Goal: Task Accomplishment & Management: Manage account settings

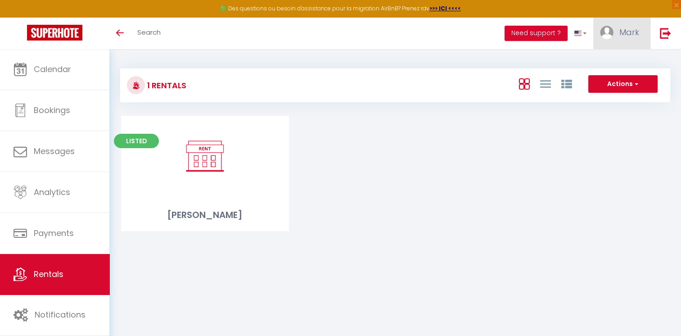
click at [630, 32] on span "Mark" at bounding box center [629, 32] width 20 height 11
click at [612, 64] on link "Settings" at bounding box center [614, 62] width 67 height 15
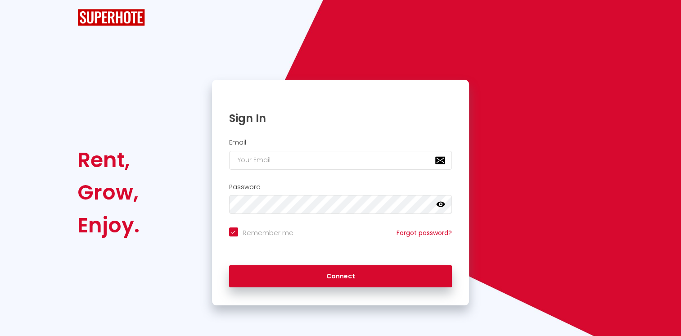
checkbox input "true"
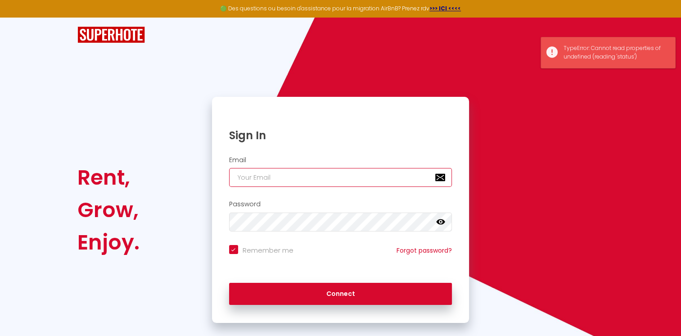
type input "[EMAIL_ADDRESS][DOMAIN_NAME]"
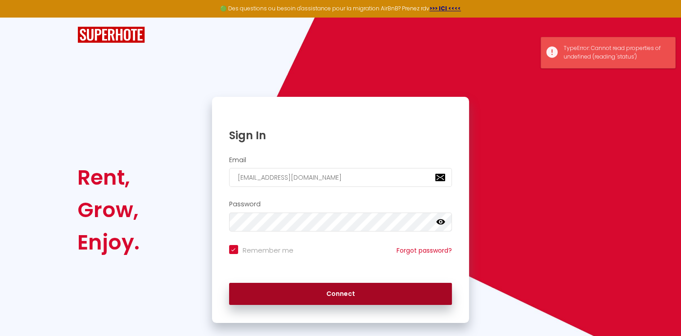
click at [342, 295] on button "Connect" at bounding box center [340, 294] width 223 height 22
checkbox input "true"
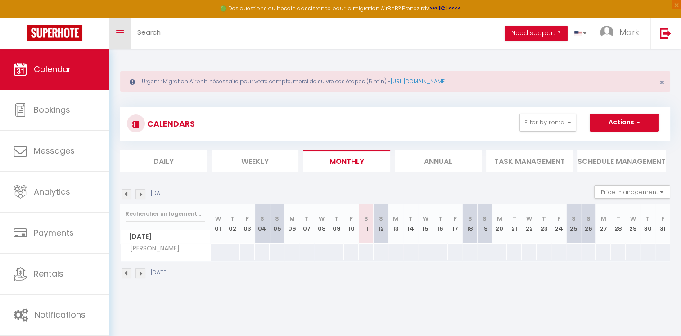
click at [118, 31] on icon "Toggle menubar" at bounding box center [120, 32] width 8 height 5
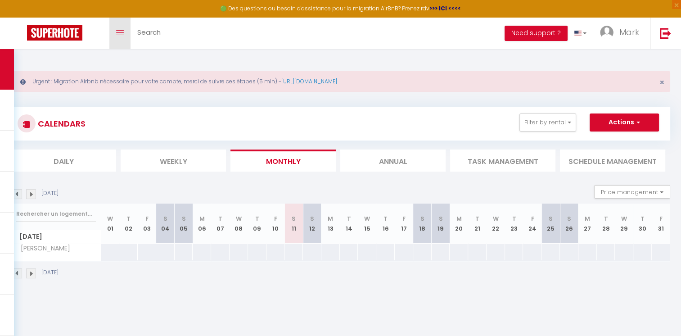
click at [121, 36] on link "Toggle menubar" at bounding box center [119, 33] width 21 height 31
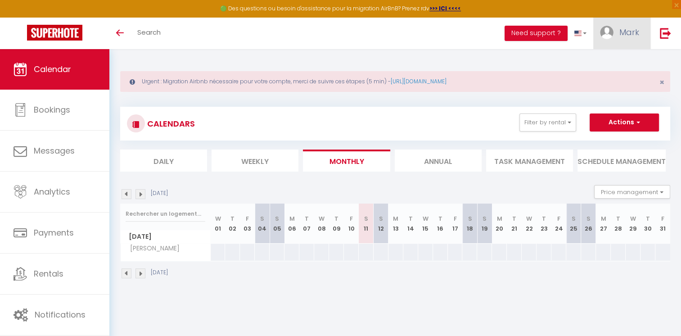
click at [633, 31] on span "Mark" at bounding box center [629, 32] width 20 height 11
click at [606, 62] on link "Settings" at bounding box center [614, 62] width 67 height 15
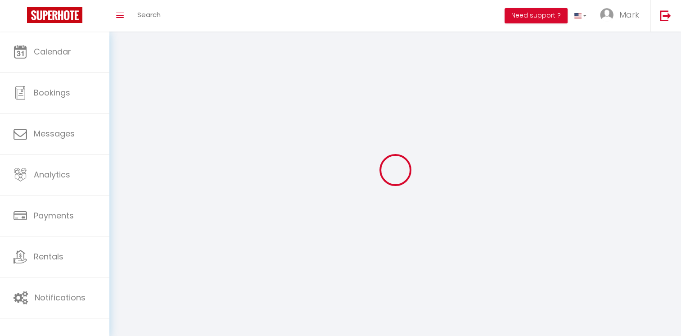
type input "Mark"
type input "[PERSON_NAME]"
type input "[PHONE_NUMBER]"
type input "[STREET_ADDRESS]"
type input "68240"
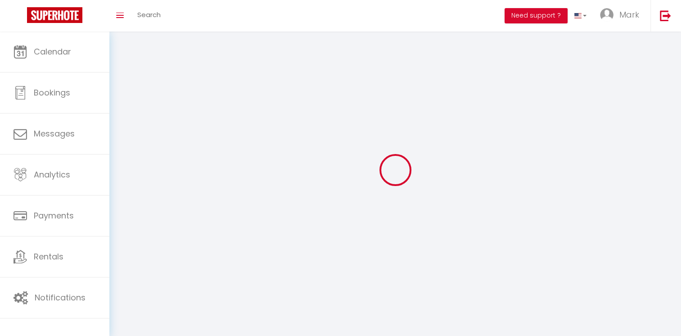
type input "Kaysersberg-Vignoble"
select select "1"
select select "28"
type input "0ngyjpxy7qtNJZ22imt6BCAzE"
type input "BZVm9X4bJrMMmYojDr4u8vhFd"
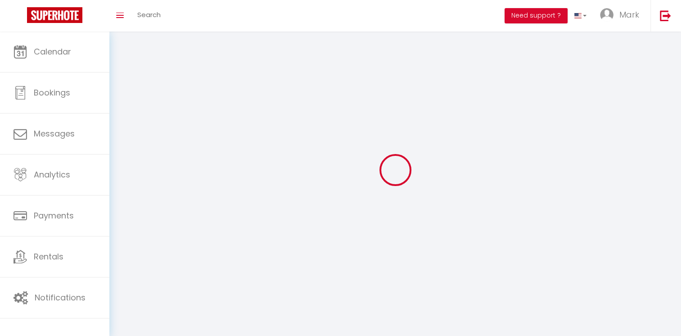
type input "0ngyjpxy7qtNJZ22imt6BCAzE"
type input "BZVm9X4bJrMMmYojDr4u8vhFd"
type input "[URL][DOMAIN_NAME]"
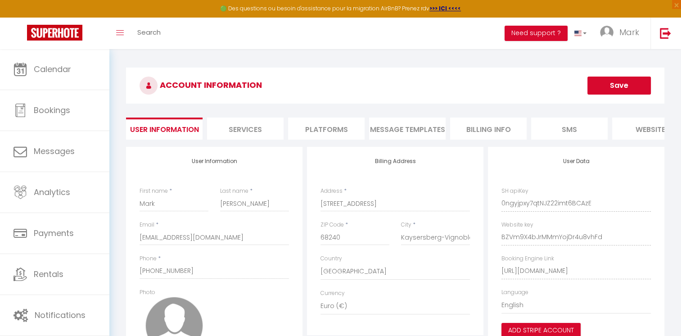
click at [488, 130] on li "Billing Info" at bounding box center [488, 128] width 76 height 22
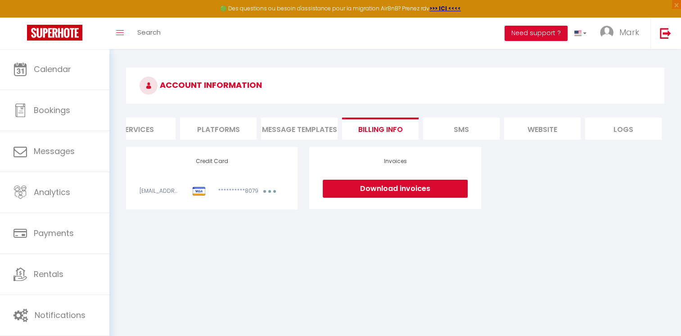
scroll to position [0, 110]
click at [669, 33] on img at bounding box center [665, 32] width 11 height 11
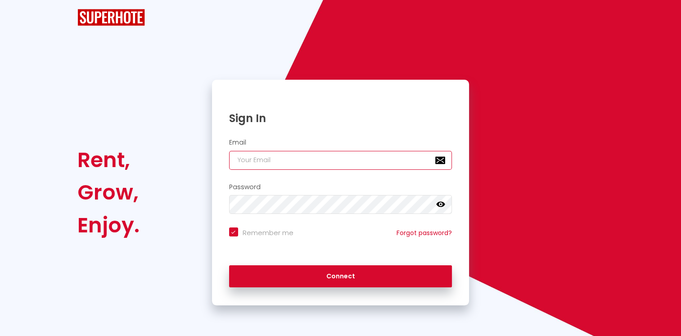
type input "[EMAIL_ADDRESS][DOMAIN_NAME]"
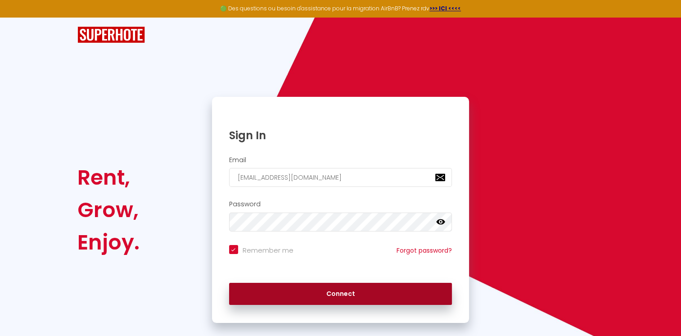
click at [331, 293] on button "Connect" at bounding box center [340, 294] width 223 height 22
checkbox input "true"
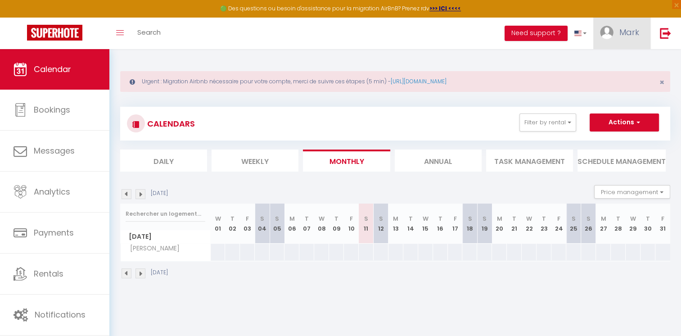
click at [623, 38] on link "Mark" at bounding box center [621, 33] width 57 height 31
click at [611, 63] on link "Settings" at bounding box center [614, 62] width 67 height 15
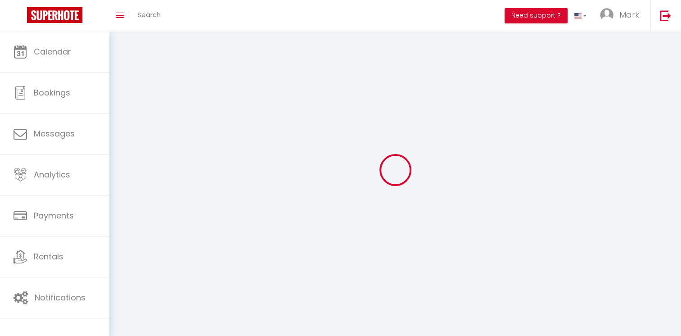
select select
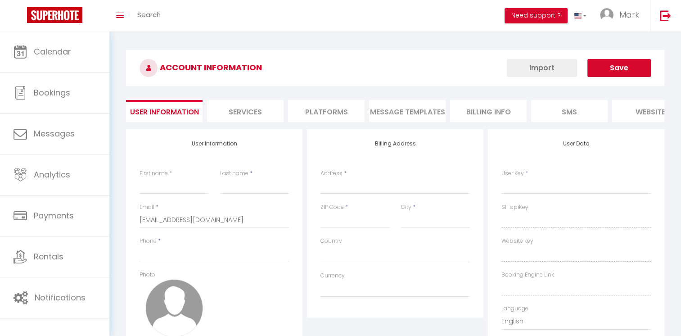
type input "Mark"
type input "[PERSON_NAME]"
type input "[PHONE_NUMBER]"
type input "[STREET_ADDRESS]"
type input "68240"
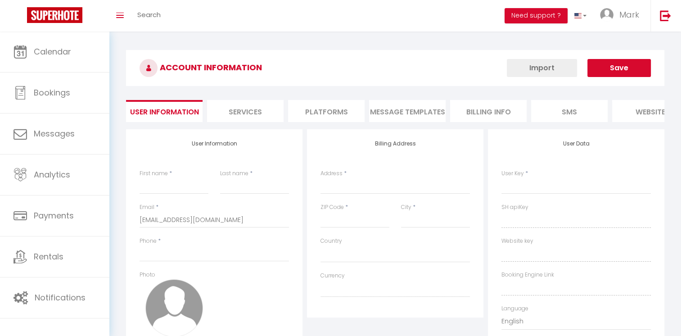
type input "Kaysersberg-Vignoble"
select select "28"
type input "0ngyjpxy7qtNJZ22imt6BCAzE"
type input "BZVm9X4bJrMMmYojDr4u8vhFd"
type input "[URL][DOMAIN_NAME]"
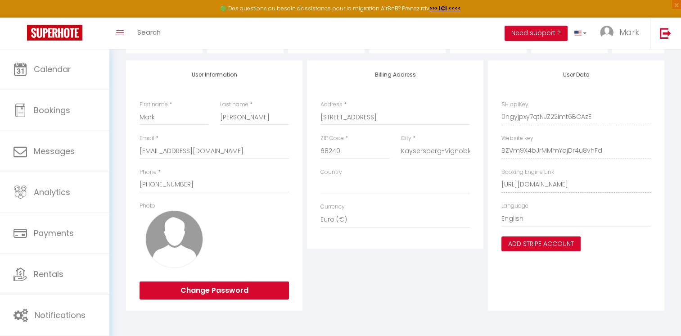
scroll to position [93, 0]
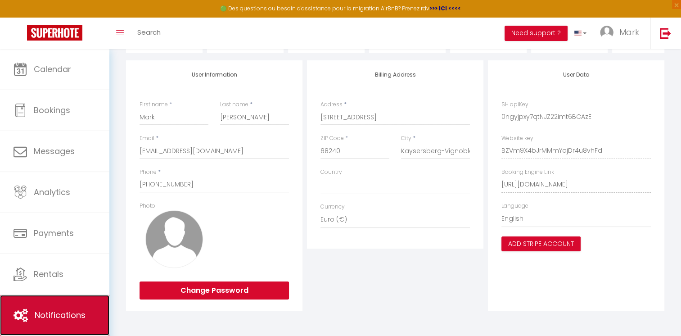
click at [51, 312] on span "Notifications" at bounding box center [60, 314] width 51 height 11
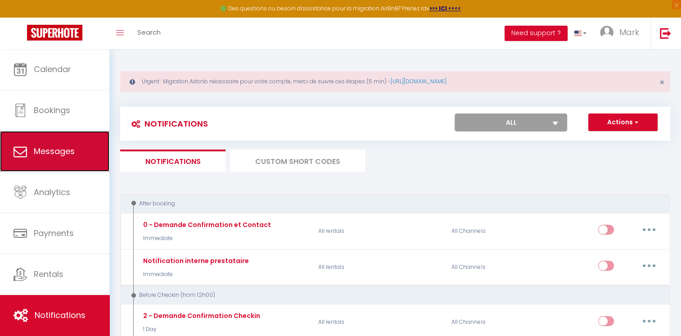
click at [58, 154] on span "Messages" at bounding box center [54, 150] width 41 height 11
select select "message"
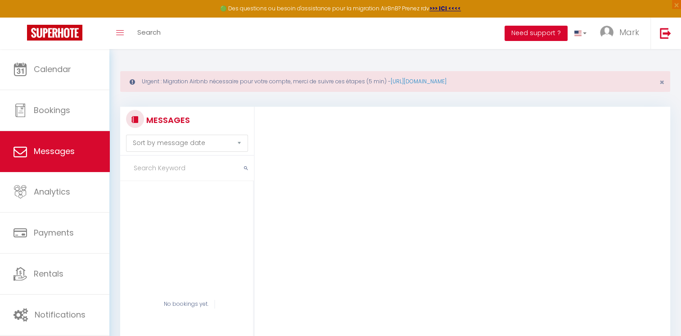
click at [533, 34] on button "Need support ?" at bounding box center [535, 33] width 63 height 15
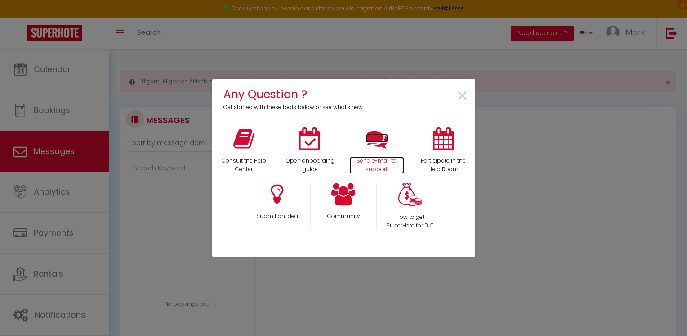
click at [377, 139] on icon at bounding box center [377, 138] width 22 height 22
